Goal: Information Seeking & Learning: Learn about a topic

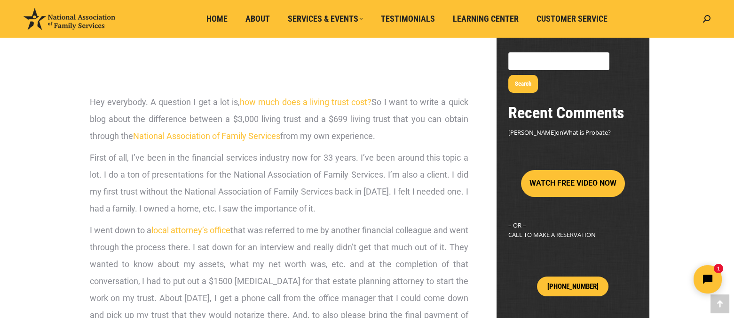
scroll to position [235, 0]
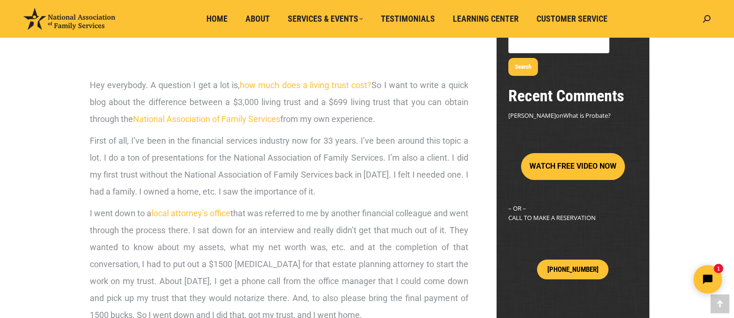
click at [242, 121] on link "National Association of Family Services" at bounding box center [206, 119] width 147 height 10
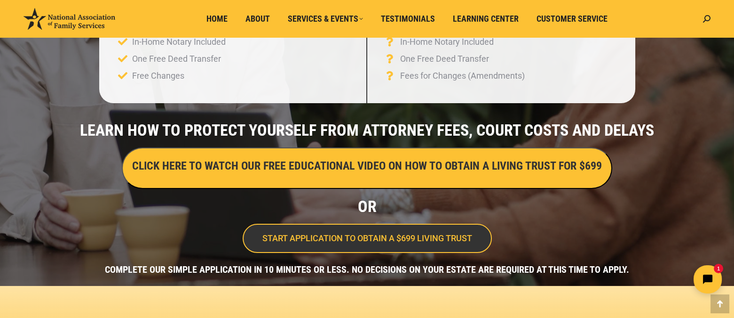
scroll to position [235, 0]
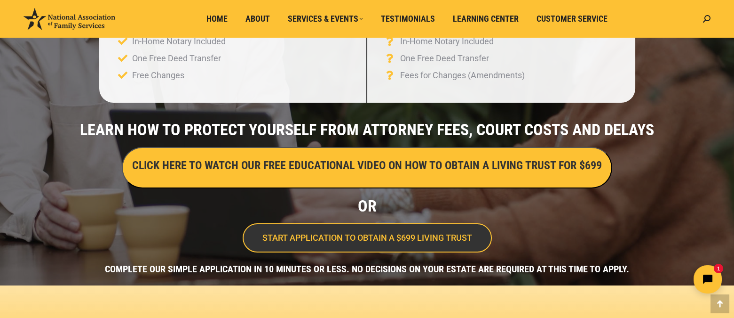
click at [291, 164] on h3 "CLICK HERE TO WATCH OUR FREE EDUCATIONAL VIDEO ON HOW TO OBTAIN A LIVING TRUST …" at bounding box center [367, 165] width 470 height 16
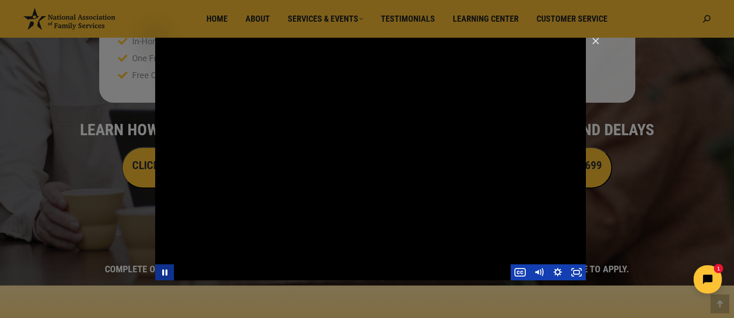
click at [162, 270] on icon "Pause" at bounding box center [164, 272] width 5 height 6
click at [165, 271] on icon "Play Video" at bounding box center [166, 272] width 6 height 8
click at [166, 272] on icon "Pause" at bounding box center [165, 273] width 6 height 8
click at [168, 273] on icon "Play Video" at bounding box center [165, 272] width 23 height 19
click at [167, 272] on icon "Pause" at bounding box center [164, 272] width 5 height 6
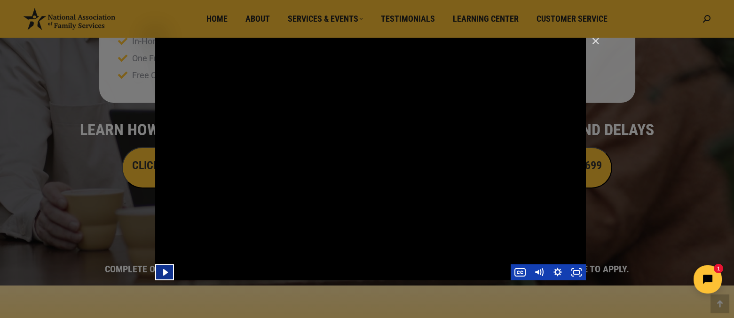
click at [162, 271] on icon "Play Video" at bounding box center [165, 272] width 19 height 16
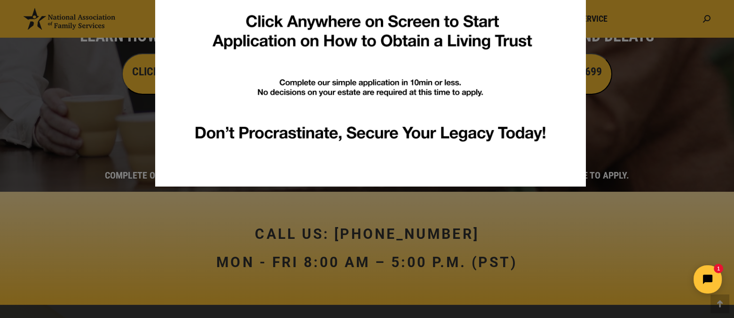
scroll to position [329, 0]
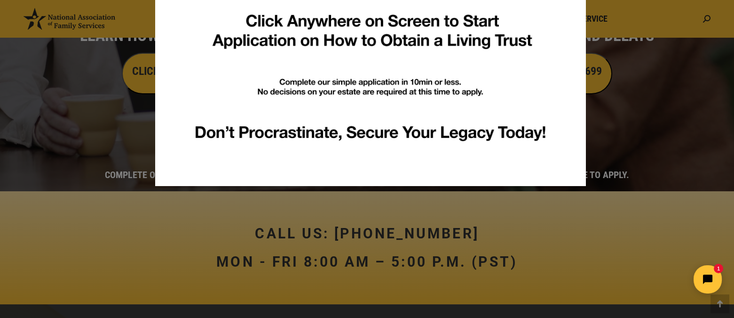
click at [374, 134] on img "How to Obtain a Living Trust For Just $599 - No Hidden Fees or Added Costs. Eve…" at bounding box center [370, 65] width 431 height 242
